Goal: Answer question/provide support: Share knowledge or assist other users

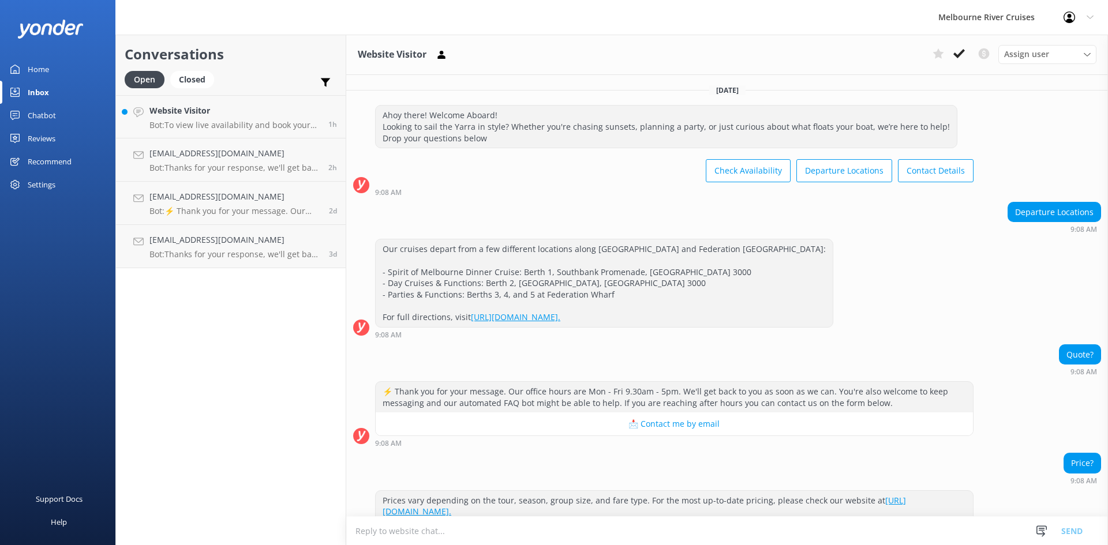
scroll to position [182, 0]
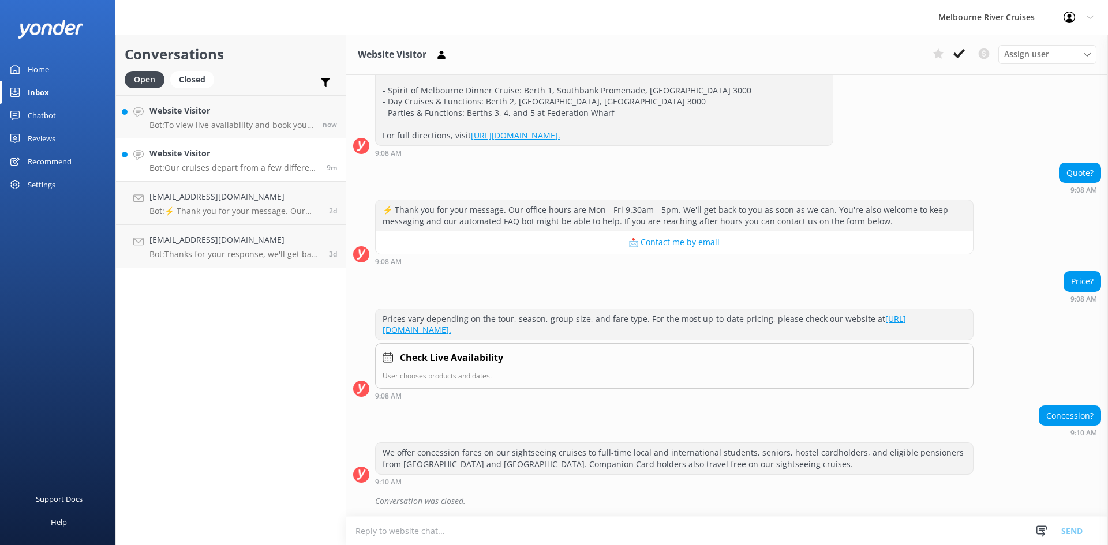
click at [250, 158] on h4 "Website Visitor" at bounding box center [233, 153] width 168 height 13
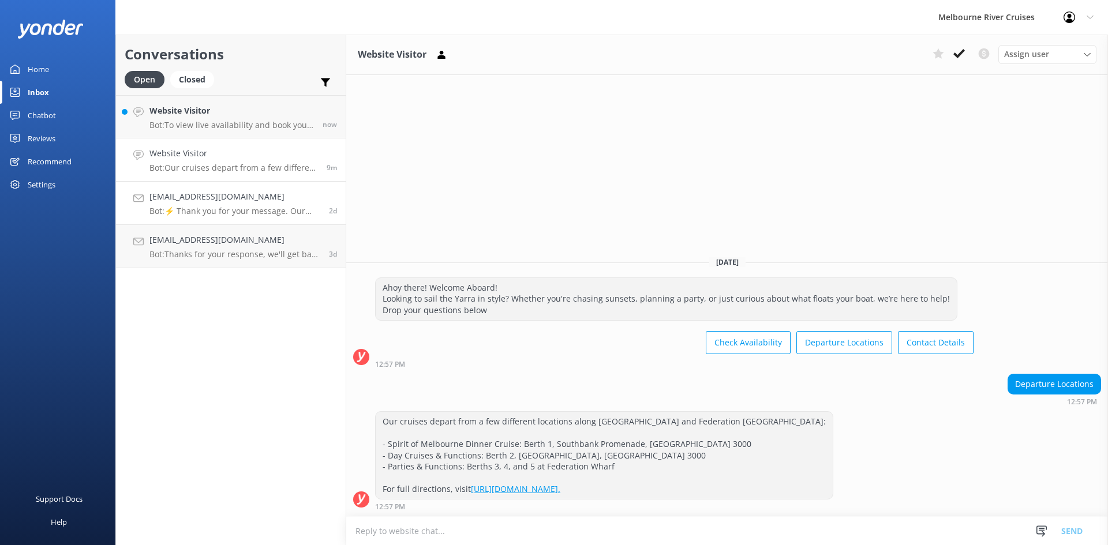
click at [261, 220] on link "[EMAIL_ADDRESS][DOMAIN_NAME] Bot: ⚡ Thank you for your message. Our office hour…" at bounding box center [231, 203] width 230 height 43
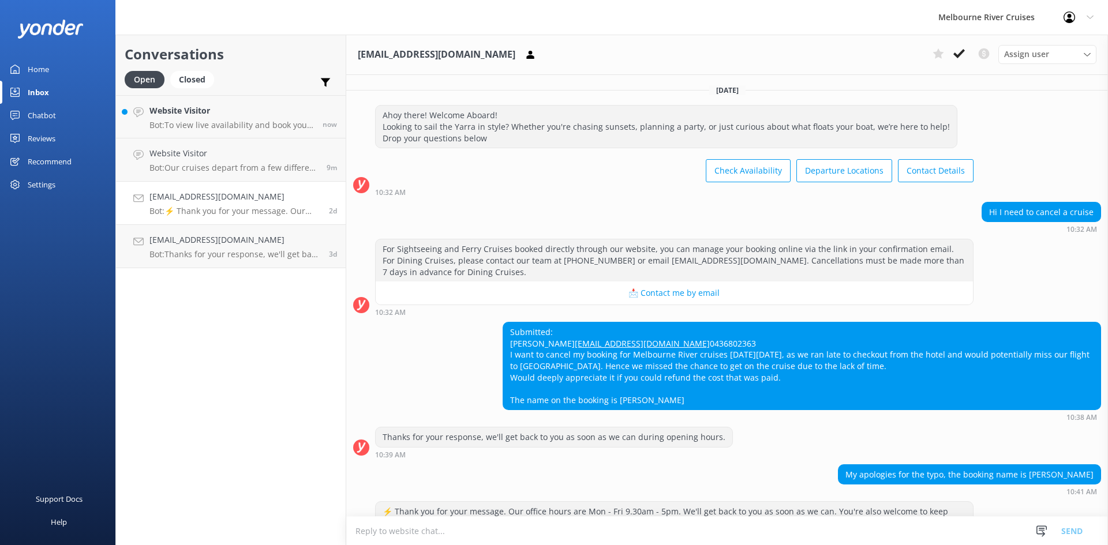
scroll to position [200, 0]
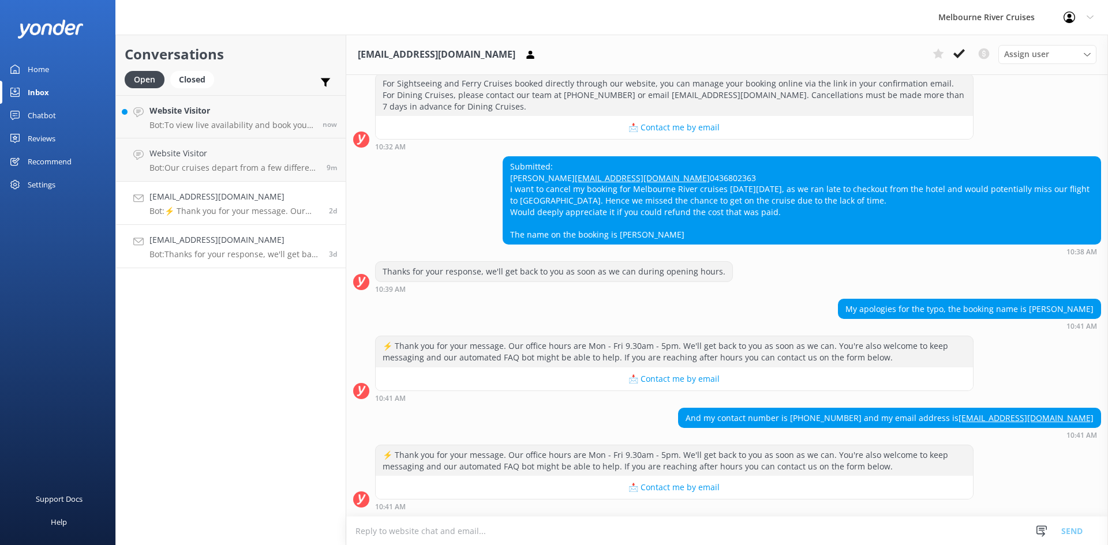
click at [287, 261] on link "[EMAIL_ADDRESS][DOMAIN_NAME] Bot: Thanks for your response, we'll get back to y…" at bounding box center [231, 246] width 230 height 43
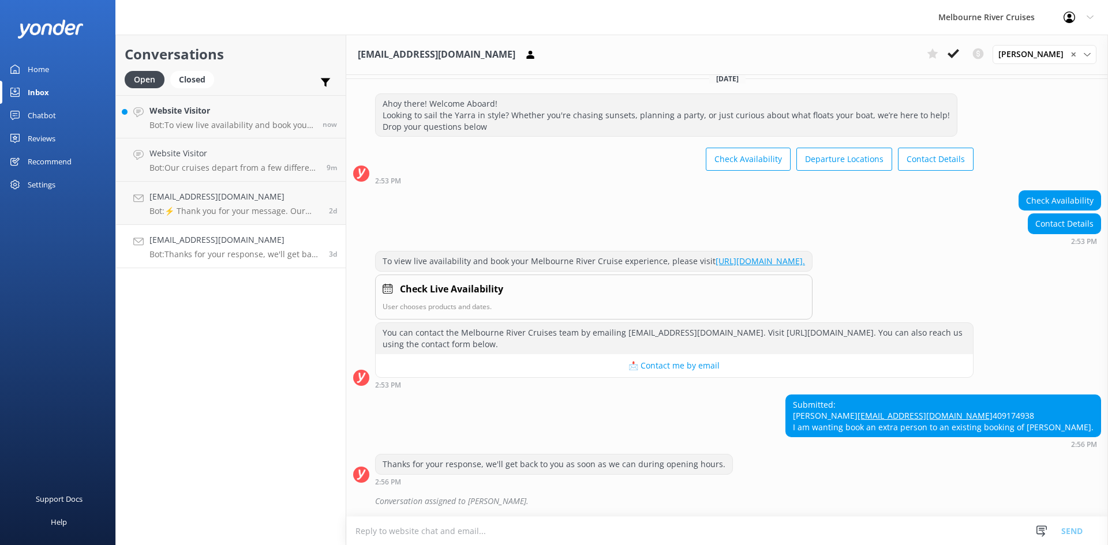
scroll to position [46, 0]
drag, startPoint x: 1084, startPoint y: 429, endPoint x: 1031, endPoint y: 432, distance: 53.2
click at [1031, 432] on div "Submitted: [PERSON_NAME] [EMAIL_ADDRESS][DOMAIN_NAME] 409174938 I am wanting bo…" at bounding box center [943, 416] width 314 height 42
copy div "[PERSON_NAME]"
click at [1080, 54] on div "✕" at bounding box center [1080, 54] width 20 height 11
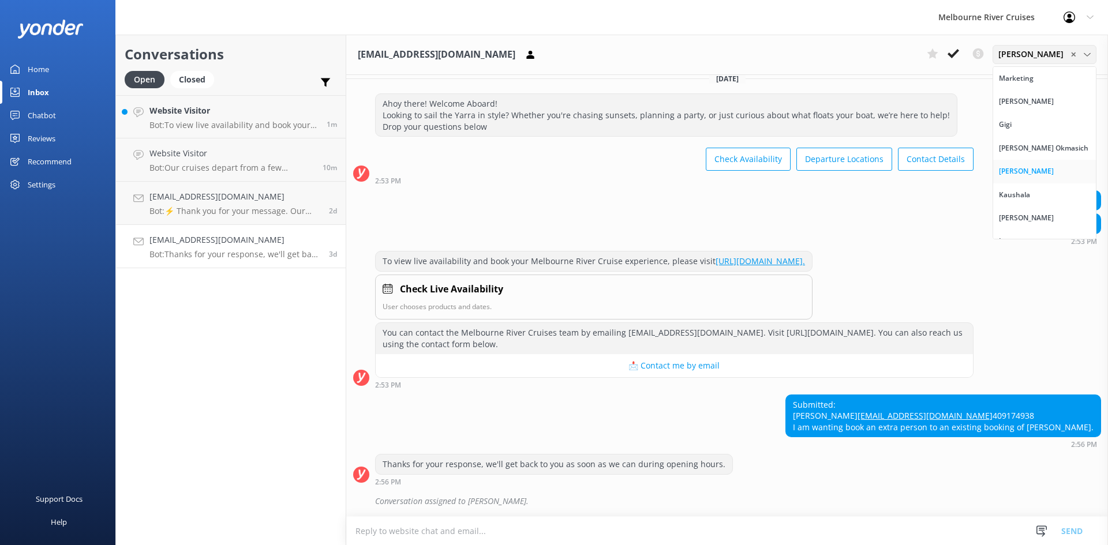
click at [1040, 171] on div "[PERSON_NAME]" at bounding box center [1026, 172] width 55 height 12
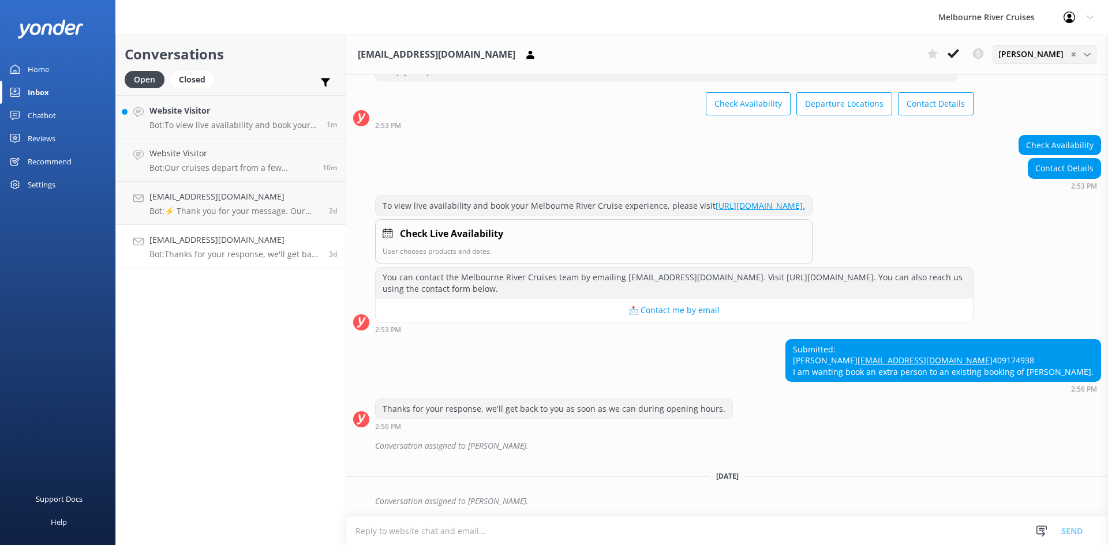
click at [1073, 56] on span "✕" at bounding box center [1073, 54] width 6 height 11
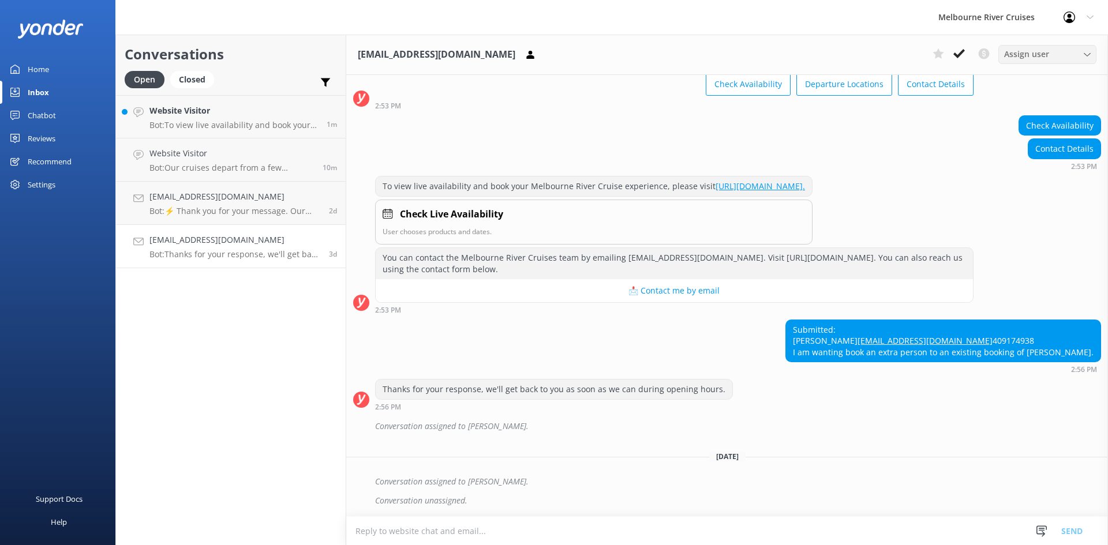
scroll to position [121, 0]
click at [1082, 49] on div "Assign user" at bounding box center [1047, 54] width 92 height 13
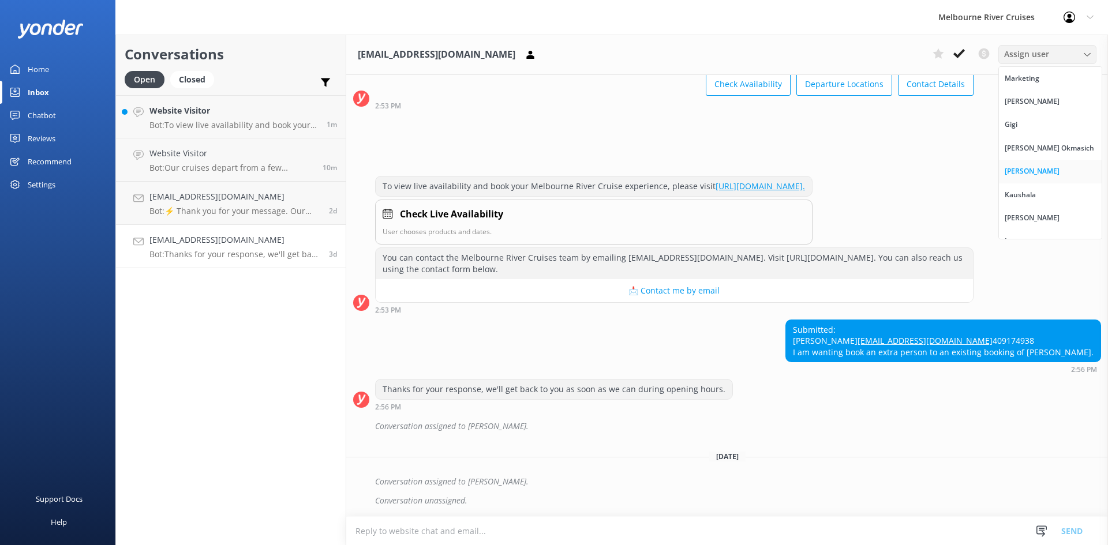
click at [1048, 170] on div "[PERSON_NAME]" at bounding box center [1032, 172] width 55 height 12
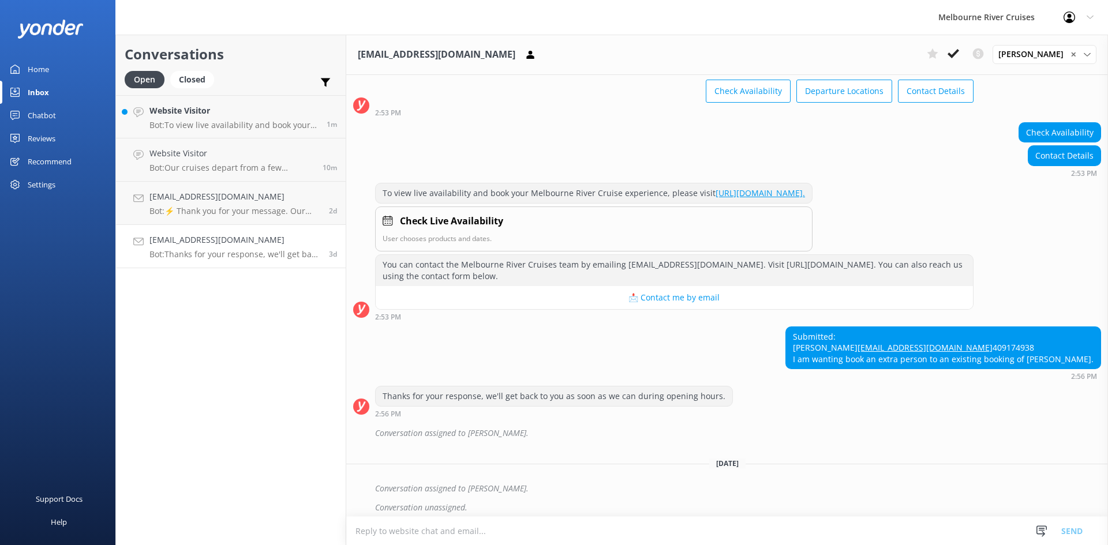
scroll to position [140, 0]
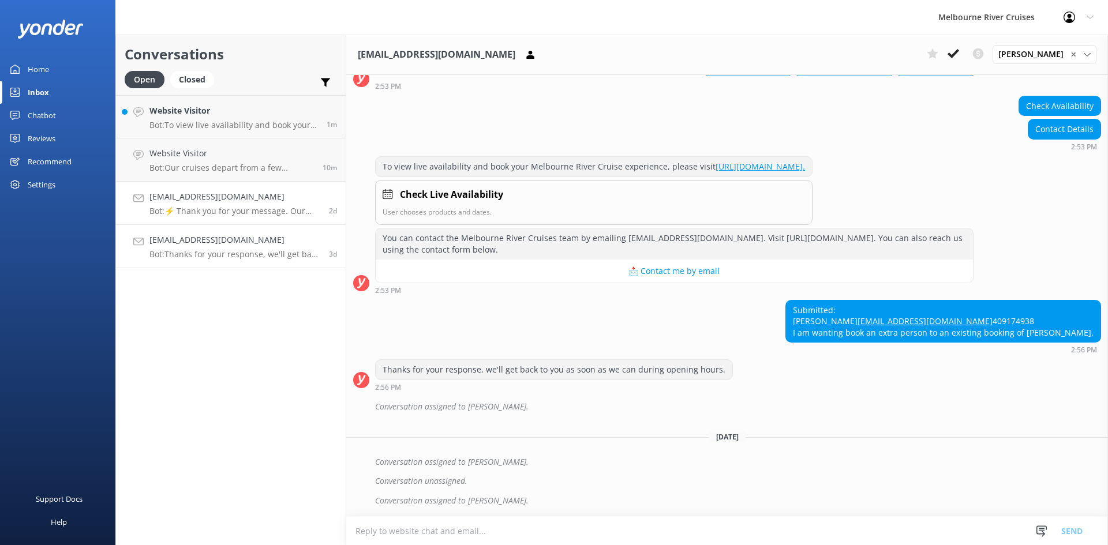
click at [215, 195] on h4 "[EMAIL_ADDRESS][DOMAIN_NAME]" at bounding box center [234, 196] width 171 height 13
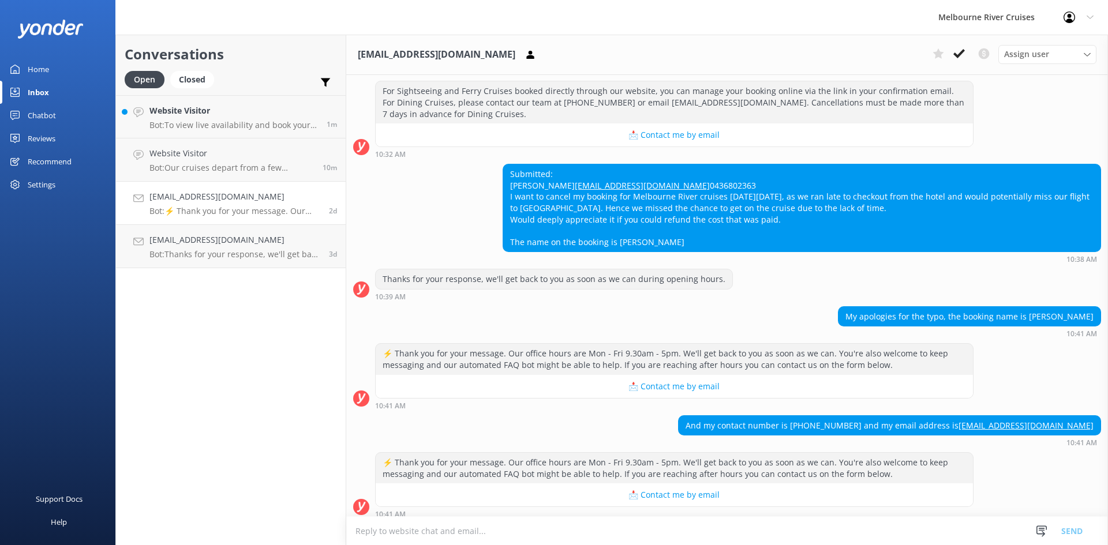
scroll to position [142, 0]
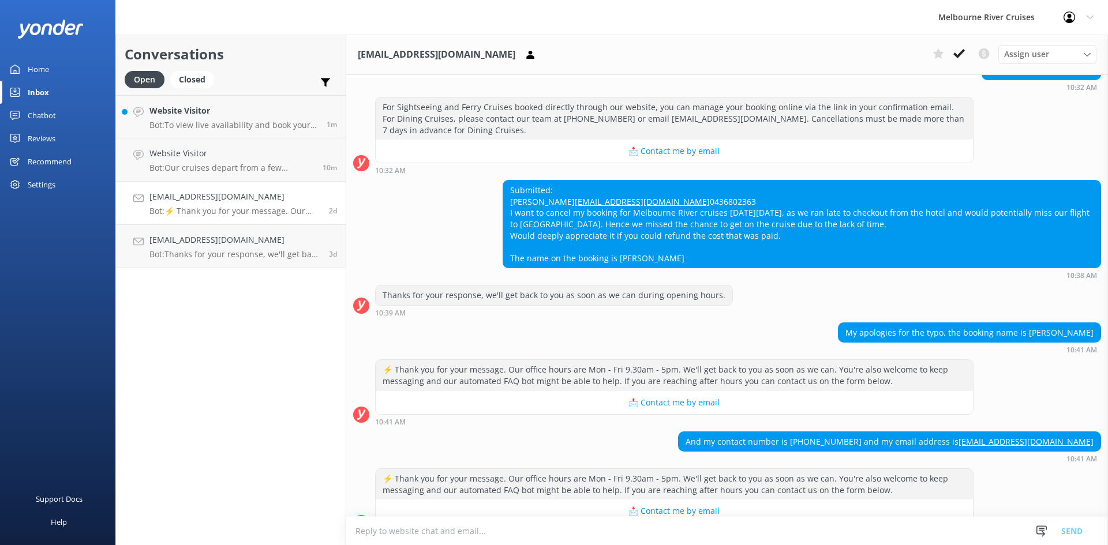
drag, startPoint x: 706, startPoint y: 279, endPoint x: 717, endPoint y: 277, distance: 11.8
click at [695, 268] on div "Submitted: Thilan Malaka [PERSON_NAME] [EMAIL_ADDRESS][DOMAIN_NAME] 0436802363 …" at bounding box center [801, 224] width 597 height 87
drag, startPoint x: 1085, startPoint y: 368, endPoint x: 992, endPoint y: 366, distance: 92.3
click at [992, 343] on div "My apologies for the typo, the booking name is [PERSON_NAME]" at bounding box center [969, 333] width 262 height 20
copy div "Thilan [PERSON_NAME]"
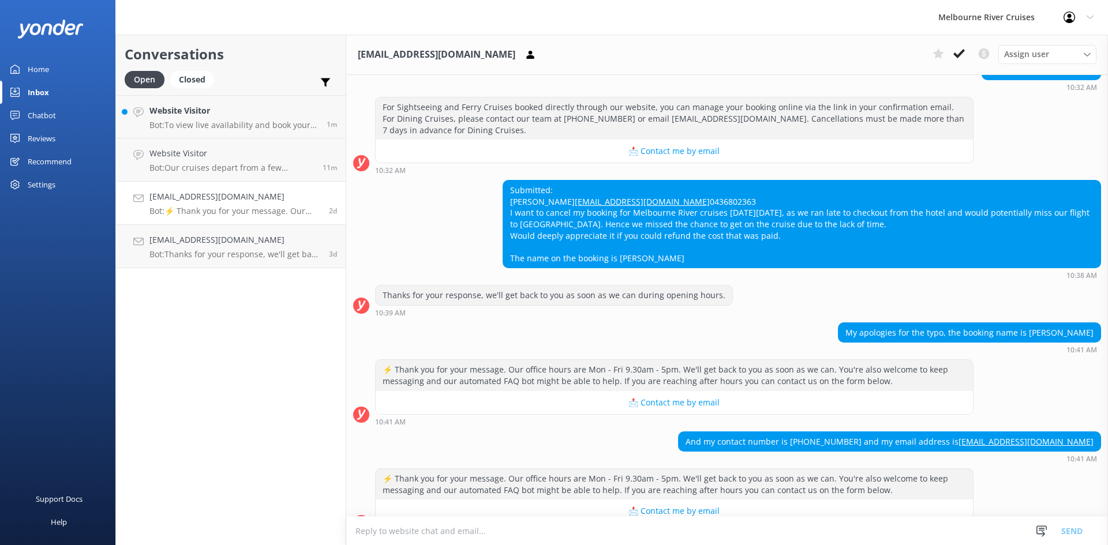
click at [284, 197] on h4 "[EMAIL_ADDRESS][DOMAIN_NAME]" at bounding box center [234, 196] width 171 height 13
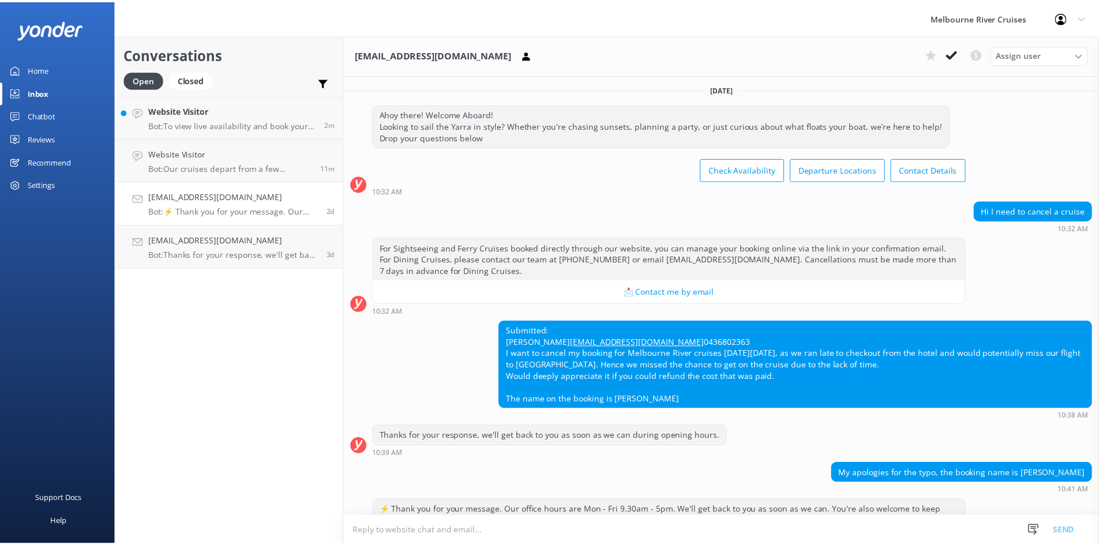
scroll to position [0, 0]
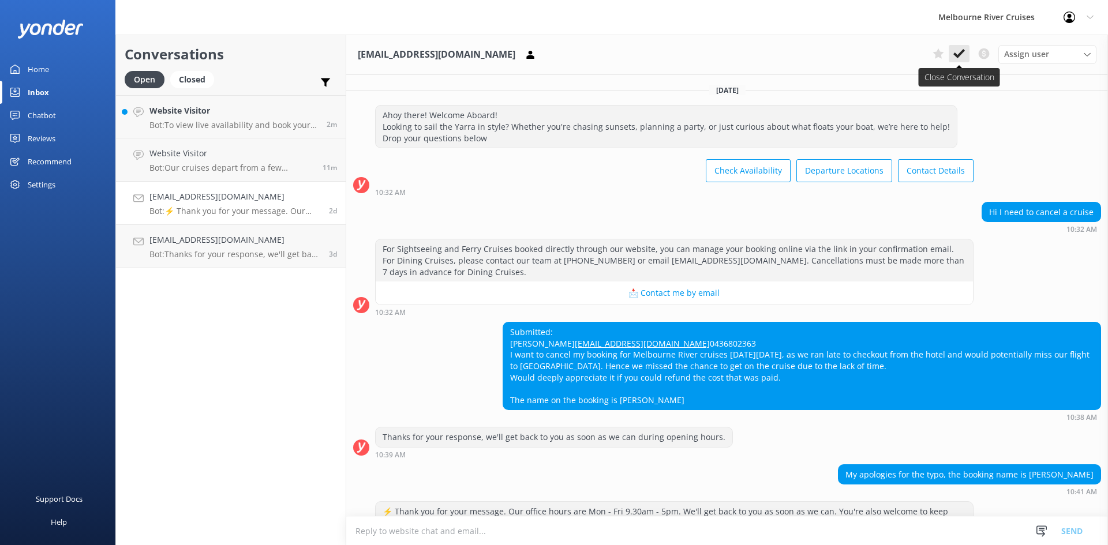
click at [958, 55] on use at bounding box center [959, 53] width 12 height 9
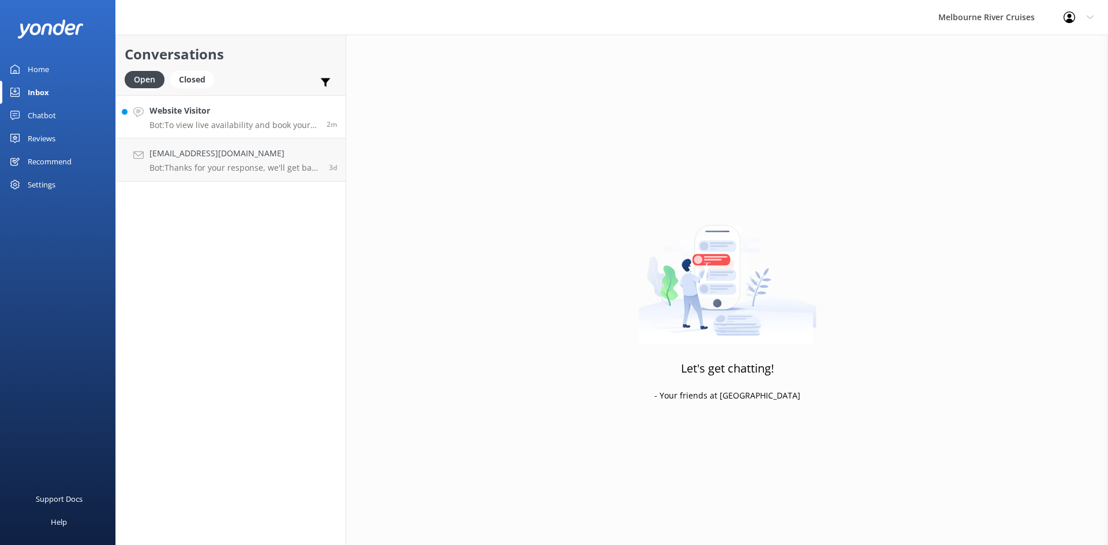
click at [250, 110] on h4 "Website Visitor" at bounding box center [233, 110] width 168 height 13
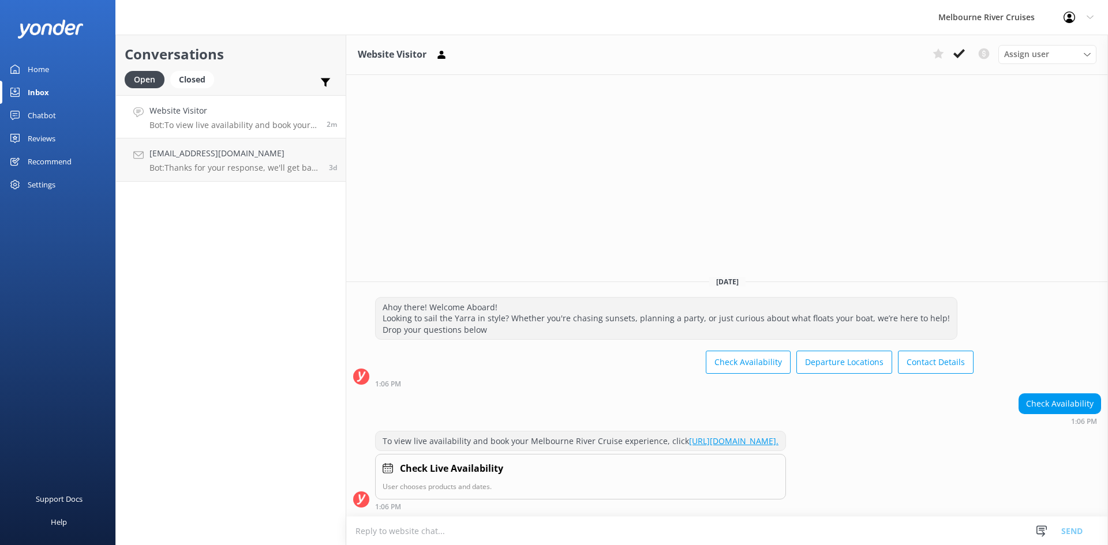
click at [59, 63] on link "Home" at bounding box center [57, 69] width 115 height 23
